Goal: Task Accomplishment & Management: Use online tool/utility

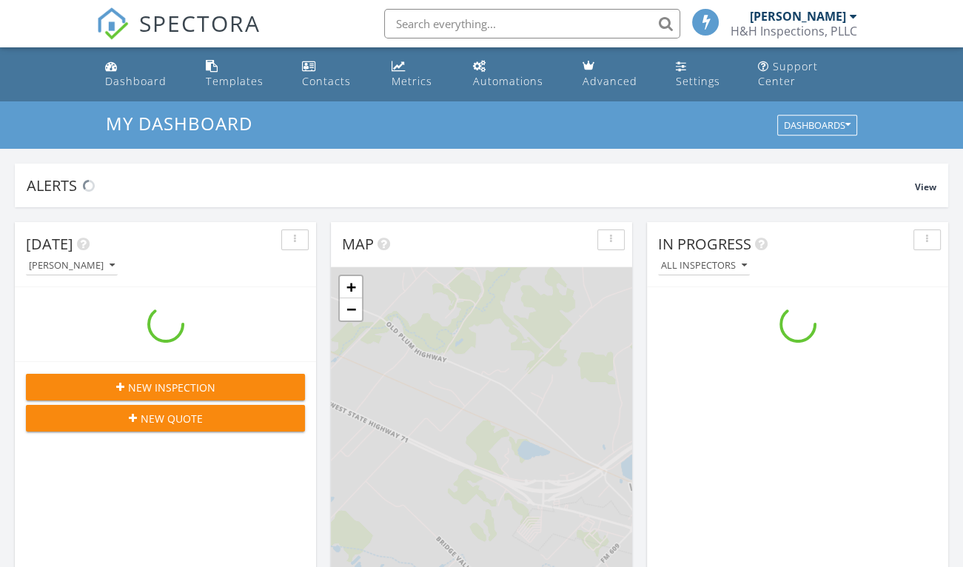
scroll to position [1371, 986]
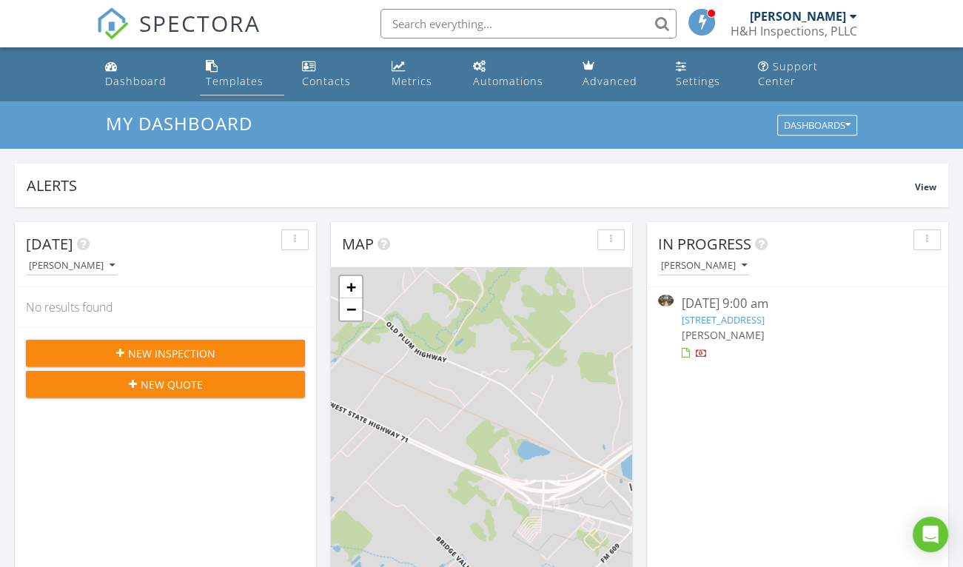
click at [243, 74] on div "Templates" at bounding box center [235, 81] width 58 height 14
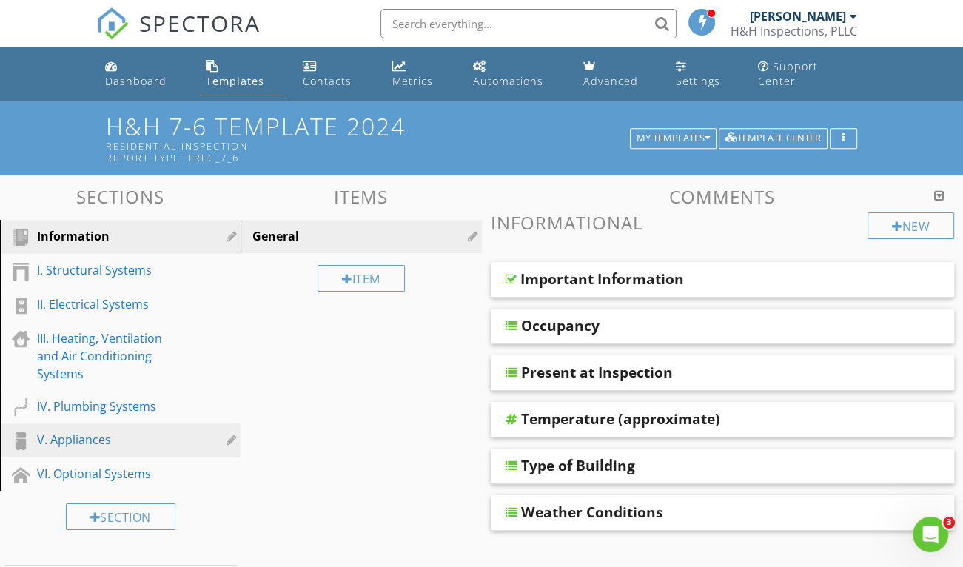
click at [101, 431] on div "V. Appliances" at bounding box center [103, 440] width 133 height 18
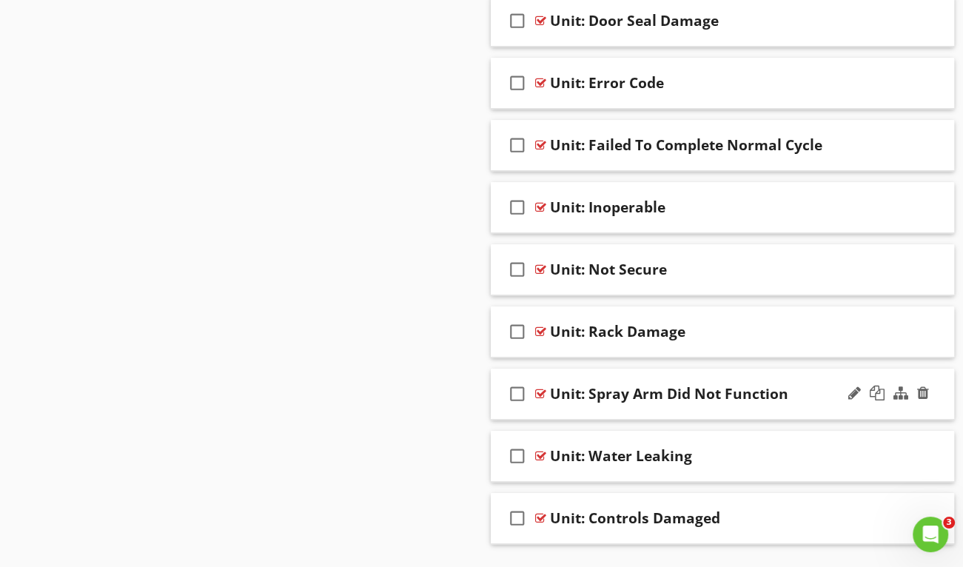
scroll to position [832, 0]
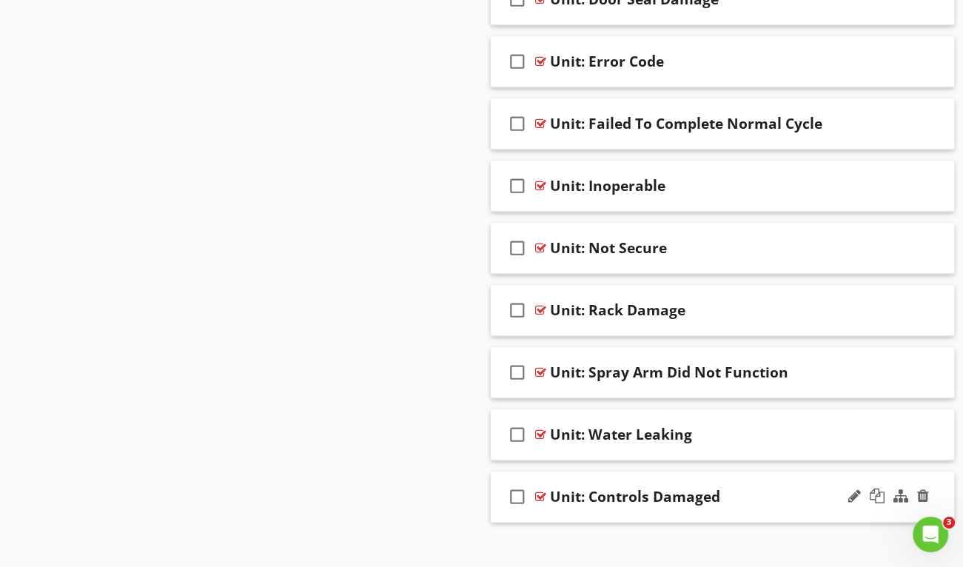
click at [794, 488] on div "Unit: Controls Damaged" at bounding box center [713, 497] width 326 height 18
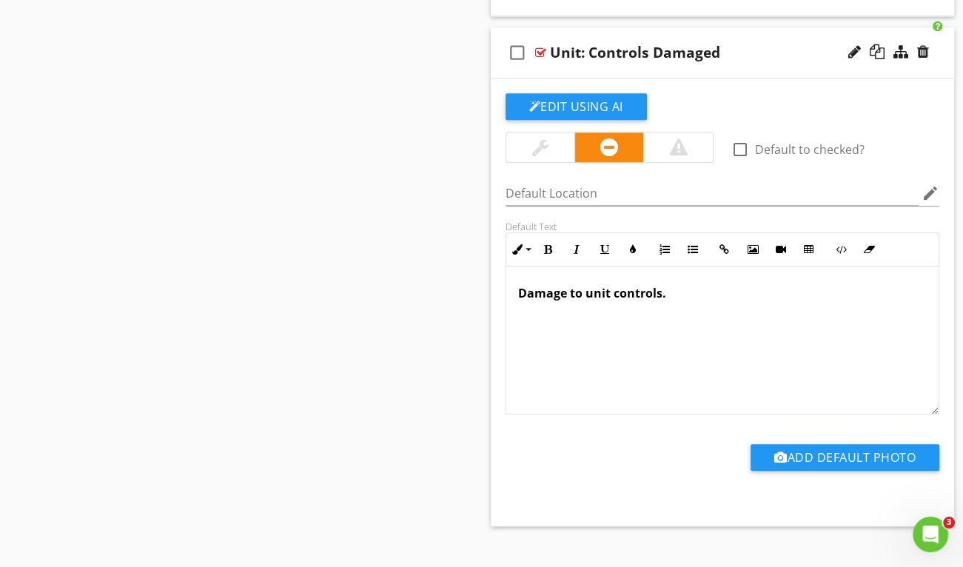
scroll to position [0, 0]
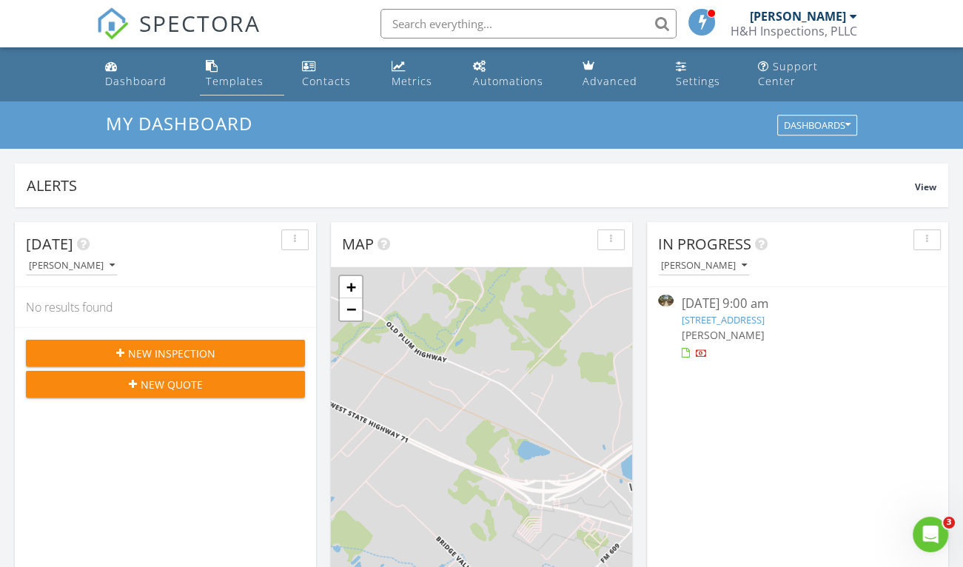
click at [229, 74] on div "Templates" at bounding box center [235, 81] width 58 height 14
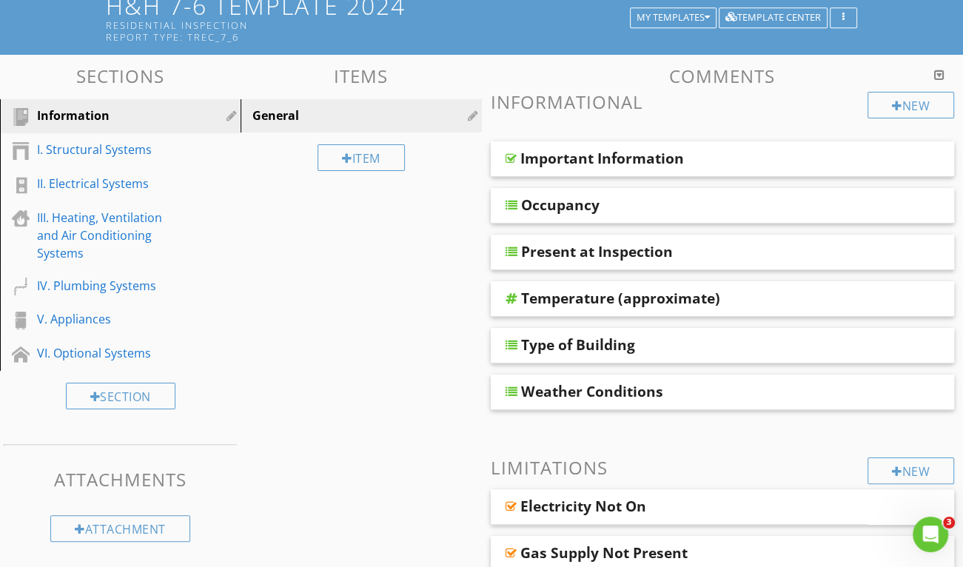
scroll to position [148, 0]
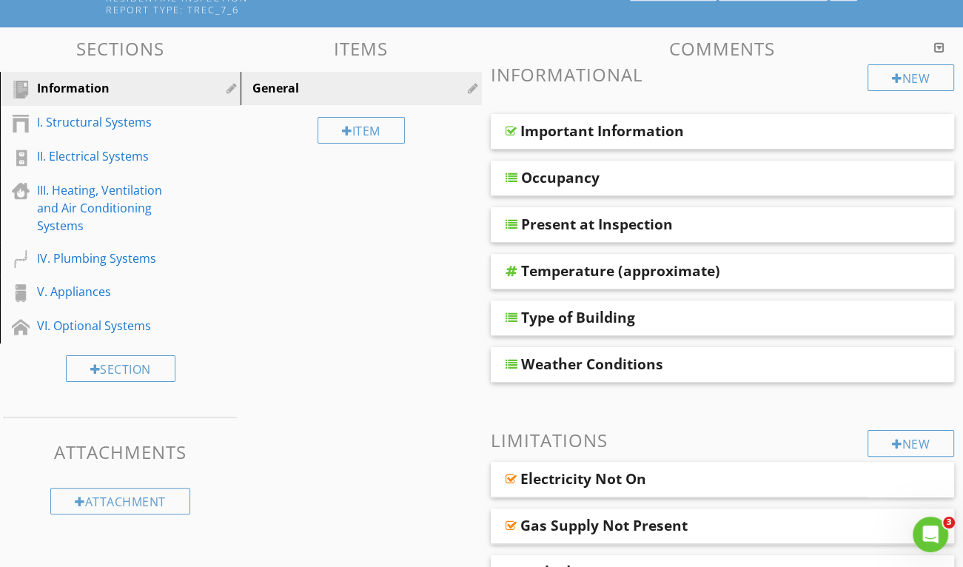
click at [327, 349] on div "Sections Information I. Structural Systems II. Electrical Systems III. Heating,…" at bounding box center [481, 379] width 963 height 704
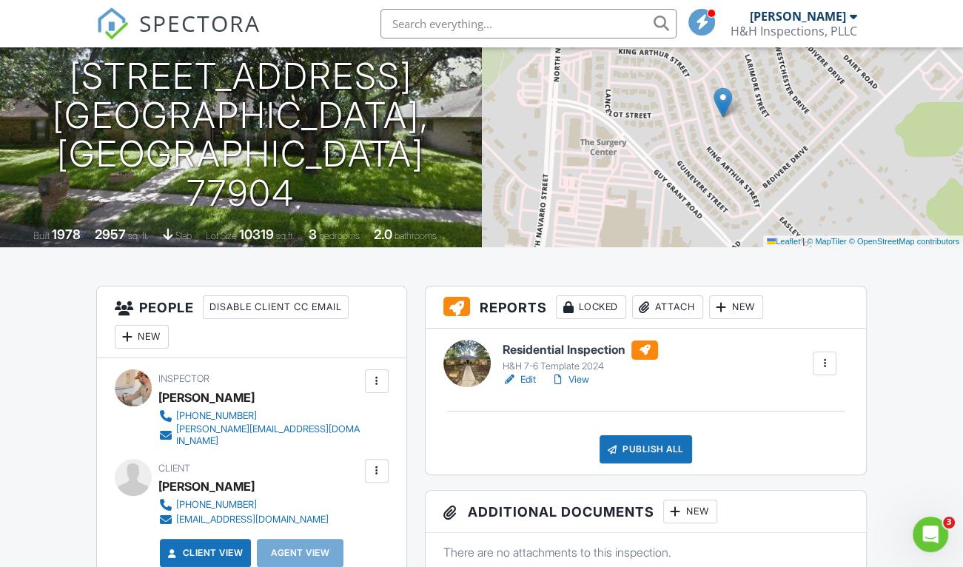
click at [827, 371] on div at bounding box center [824, 363] width 15 height 15
click at [576, 387] on link "View" at bounding box center [570, 379] width 39 height 15
